Goal: Find specific page/section: Find specific page/section

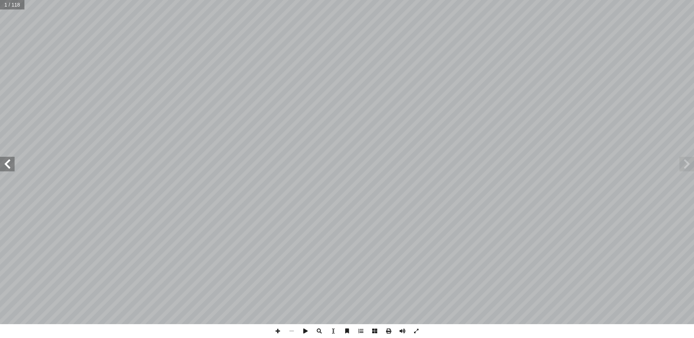
click at [10, 165] on span at bounding box center [7, 164] width 15 height 15
click at [9, 164] on span at bounding box center [7, 164] width 15 height 15
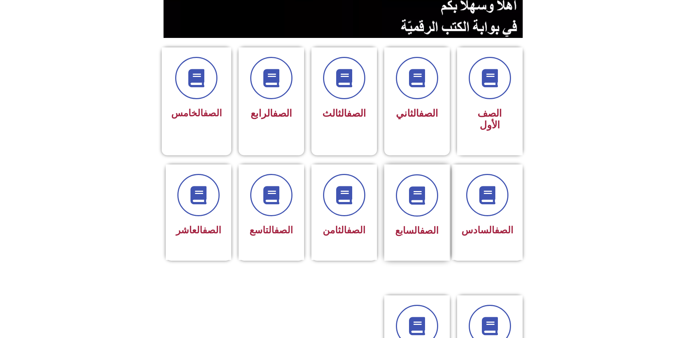
scroll to position [182, 0]
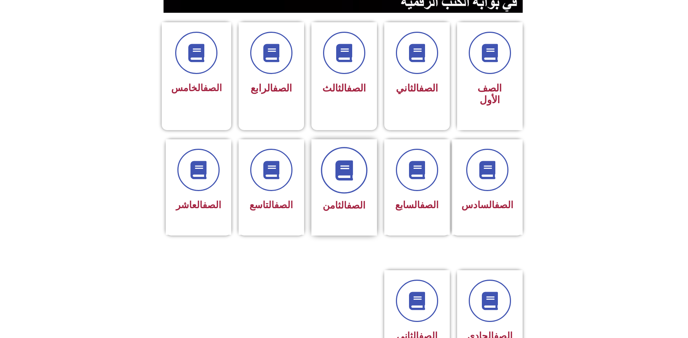
click at [345, 160] on icon at bounding box center [344, 170] width 20 height 20
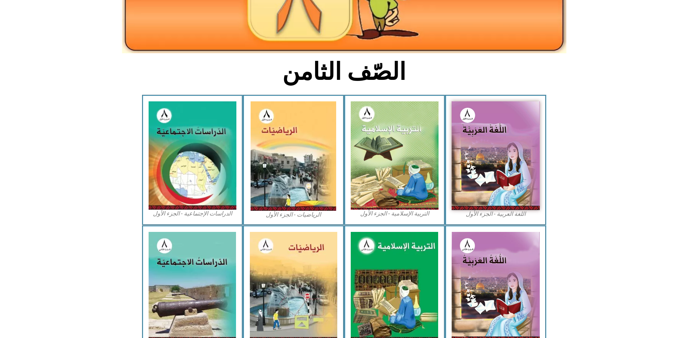
scroll to position [146, 0]
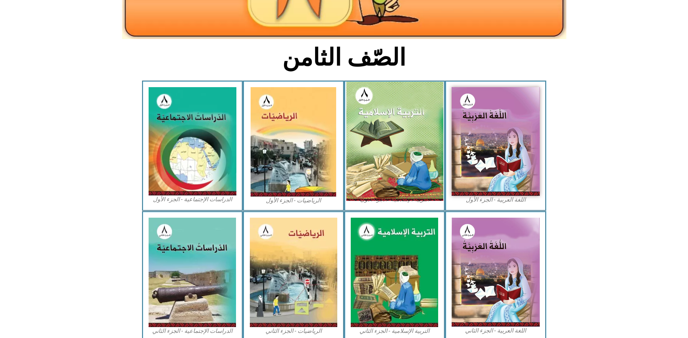
click at [389, 115] on img at bounding box center [394, 141] width 97 height 119
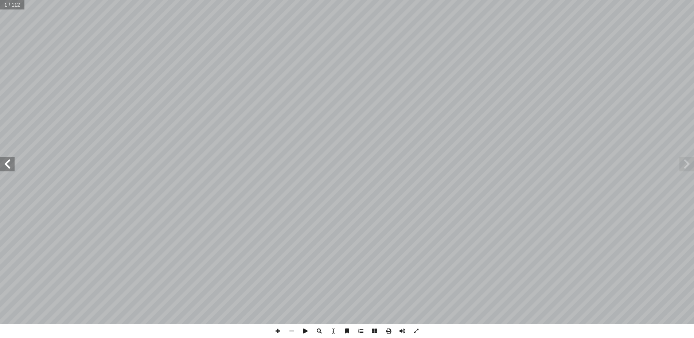
click at [8, 166] on span at bounding box center [7, 164] width 15 height 15
click at [474, 334] on div "مــقــدمــة لمين � الحمد لله رب الع ـي فـ ُ ويرهــا، فقــد جــاء العمــل ْ ط َ …" at bounding box center [347, 169] width 694 height 338
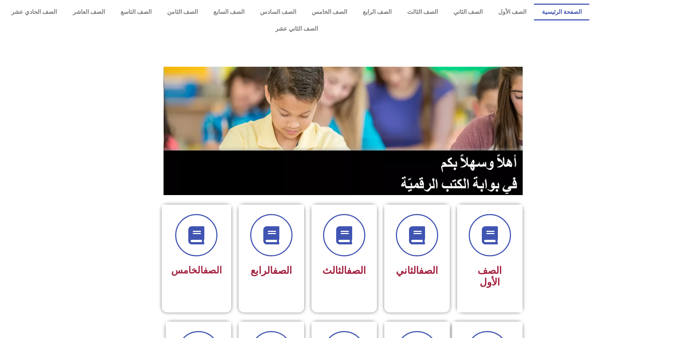
scroll to position [182, 0]
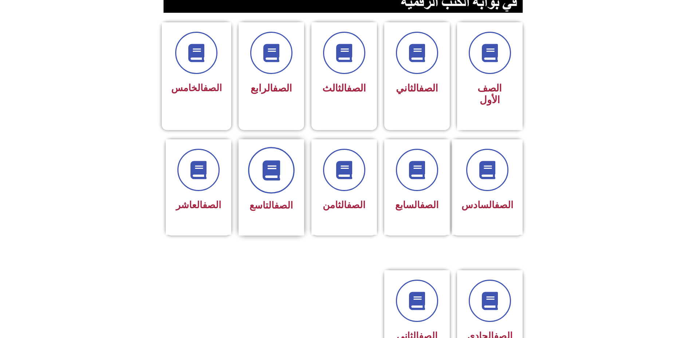
click at [274, 160] on icon at bounding box center [271, 170] width 20 height 20
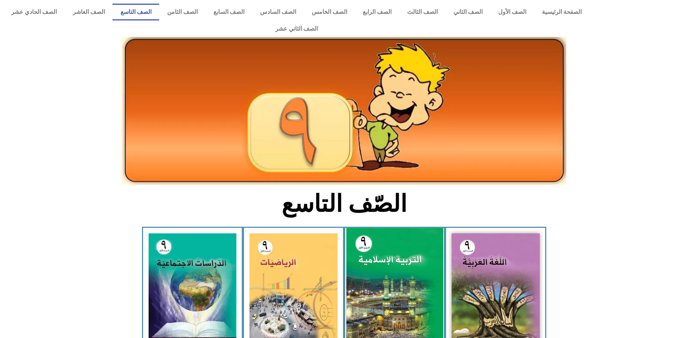
click at [389, 235] on img at bounding box center [394, 288] width 97 height 120
